Goal: Use online tool/utility: Utilize a website feature to perform a specific function

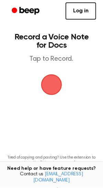
click at [85, 7] on link "Log in" at bounding box center [81, 10] width 31 height 17
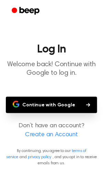
click at [64, 104] on button "Continue with Google" at bounding box center [51, 105] width 91 height 17
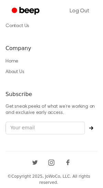
scroll to position [606, 0]
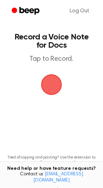
click at [49, 83] on span "button" at bounding box center [51, 84] width 19 height 19
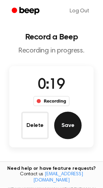
click at [76, 124] on button "Save" at bounding box center [68, 126] width 28 height 28
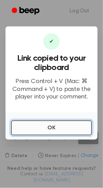
click at [61, 130] on button "OK" at bounding box center [51, 128] width 81 height 15
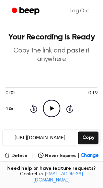
click at [49, 112] on icon "Play Audio" at bounding box center [52, 109] width 18 height 18
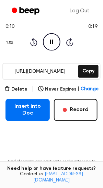
scroll to position [74, 0]
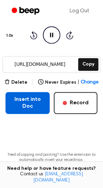
click at [40, 108] on button "Insert into Doc" at bounding box center [28, 103] width 44 height 22
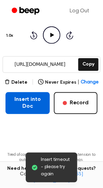
click at [27, 102] on button "Insert into Doc" at bounding box center [28, 103] width 44 height 22
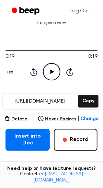
scroll to position [113, 0]
